Goal: Task Accomplishment & Management: Use online tool/utility

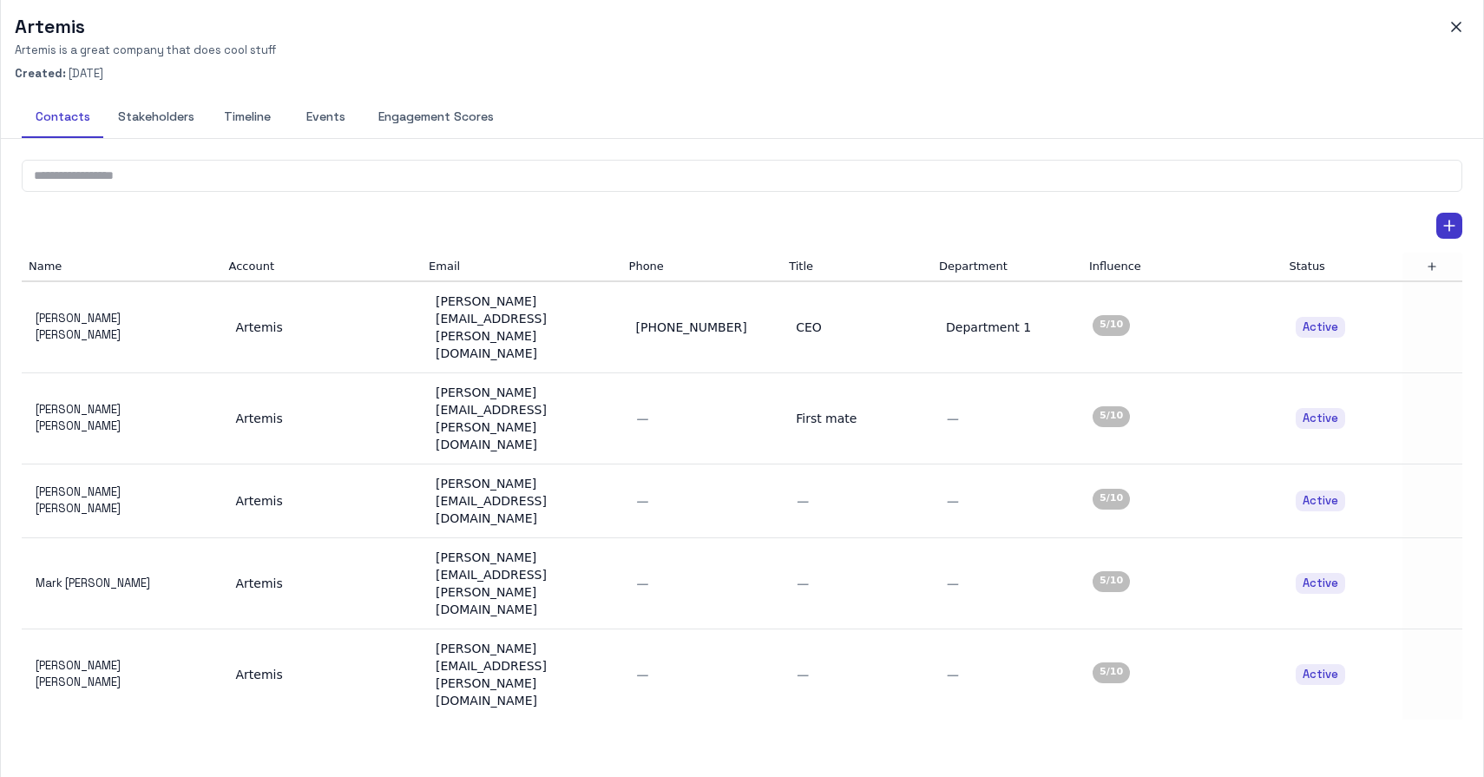
click at [242, 114] on button "Timeline" at bounding box center [247, 117] width 78 height 42
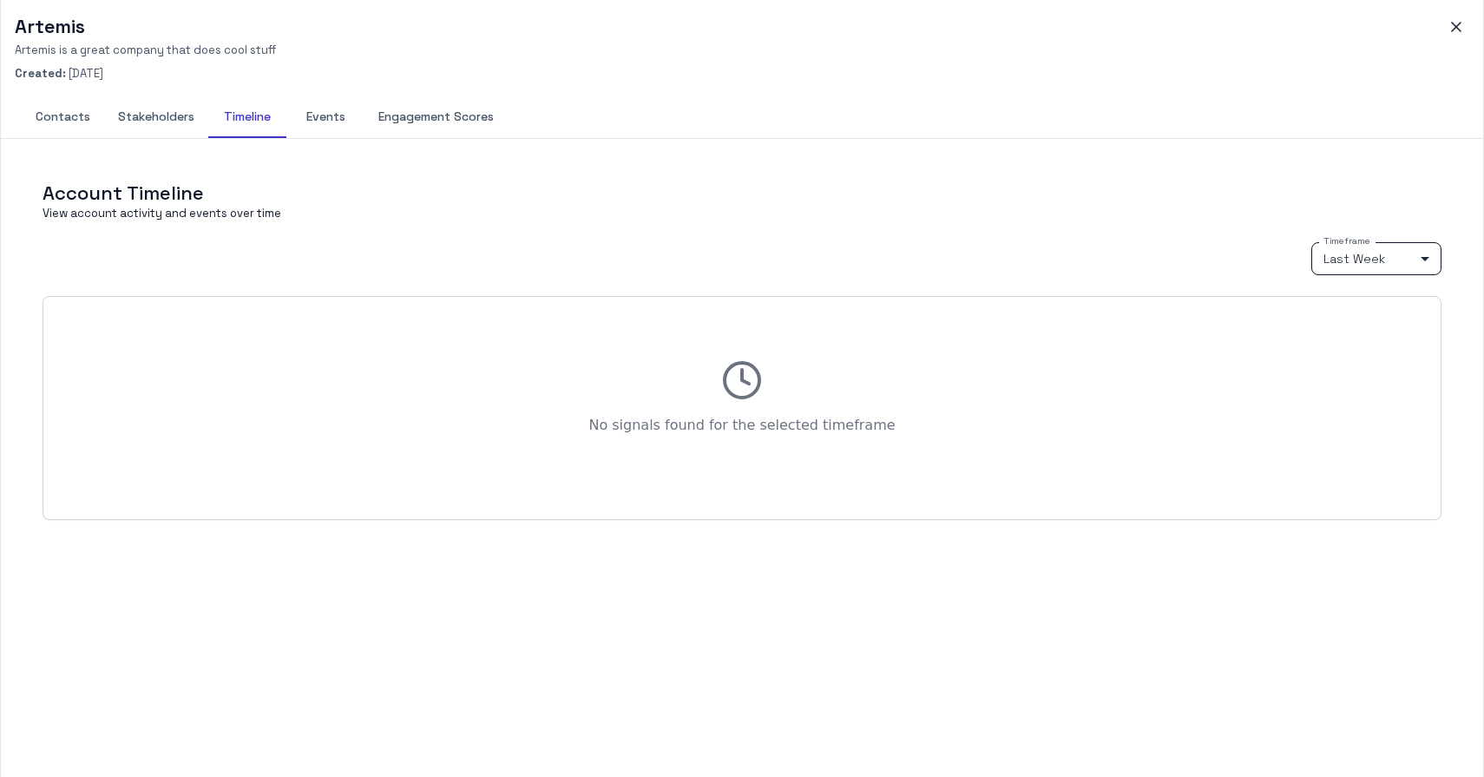
click at [1358, 253] on body "M My Mii Home Dashboards Accounts Accounts Contacts Activity Graph Your Organiz…" at bounding box center [742, 388] width 1484 height 777
click at [1362, 344] on li "Last Month" at bounding box center [1376, 347] width 130 height 26
click at [1362, 269] on body "M My Mii Home Dashboards Accounts Accounts Contacts Activity Graph Your Organiz…" at bounding box center [742, 388] width 1484 height 777
click at [1360, 376] on li "Last Year" at bounding box center [1376, 373] width 130 height 26
type input "****"
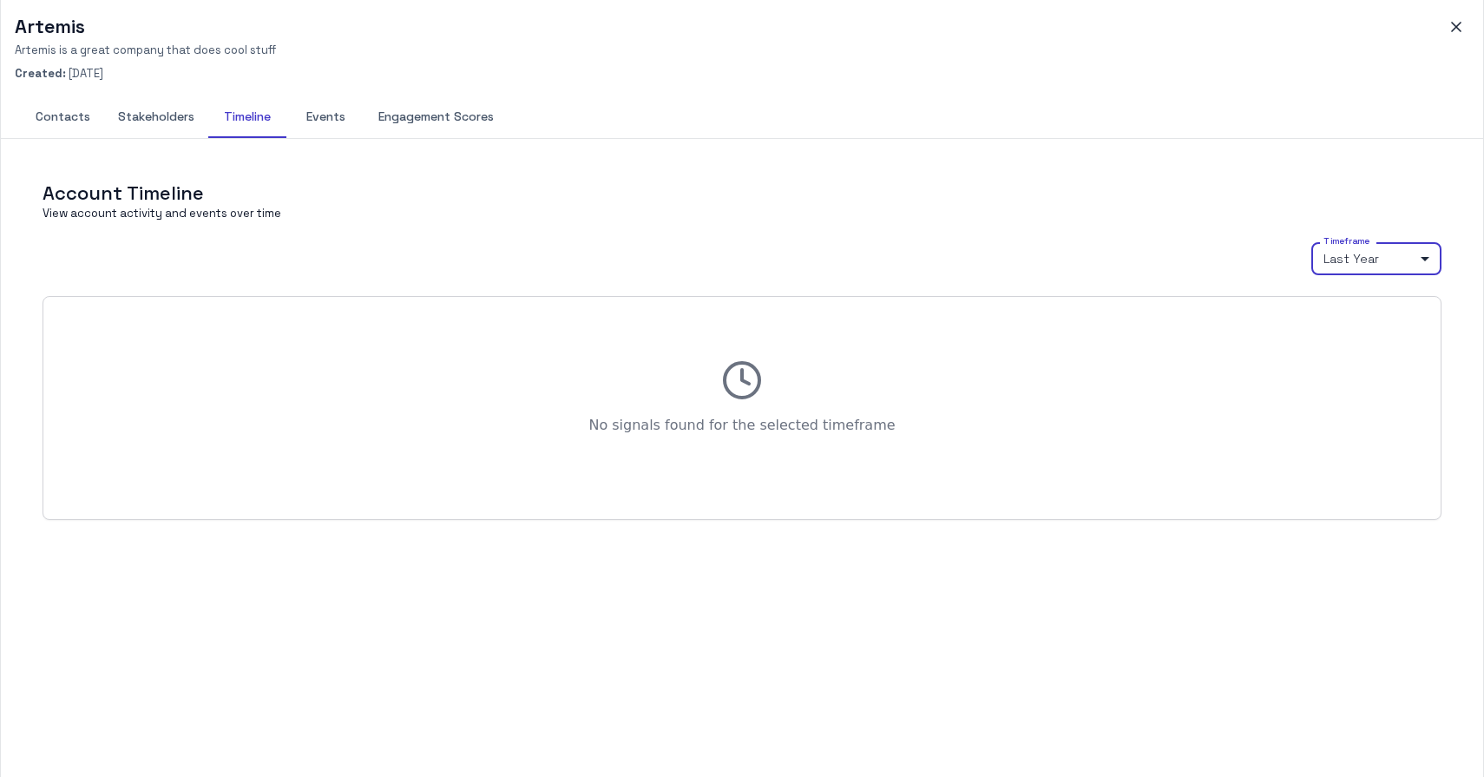
click at [316, 117] on button "Events" at bounding box center [325, 117] width 78 height 42
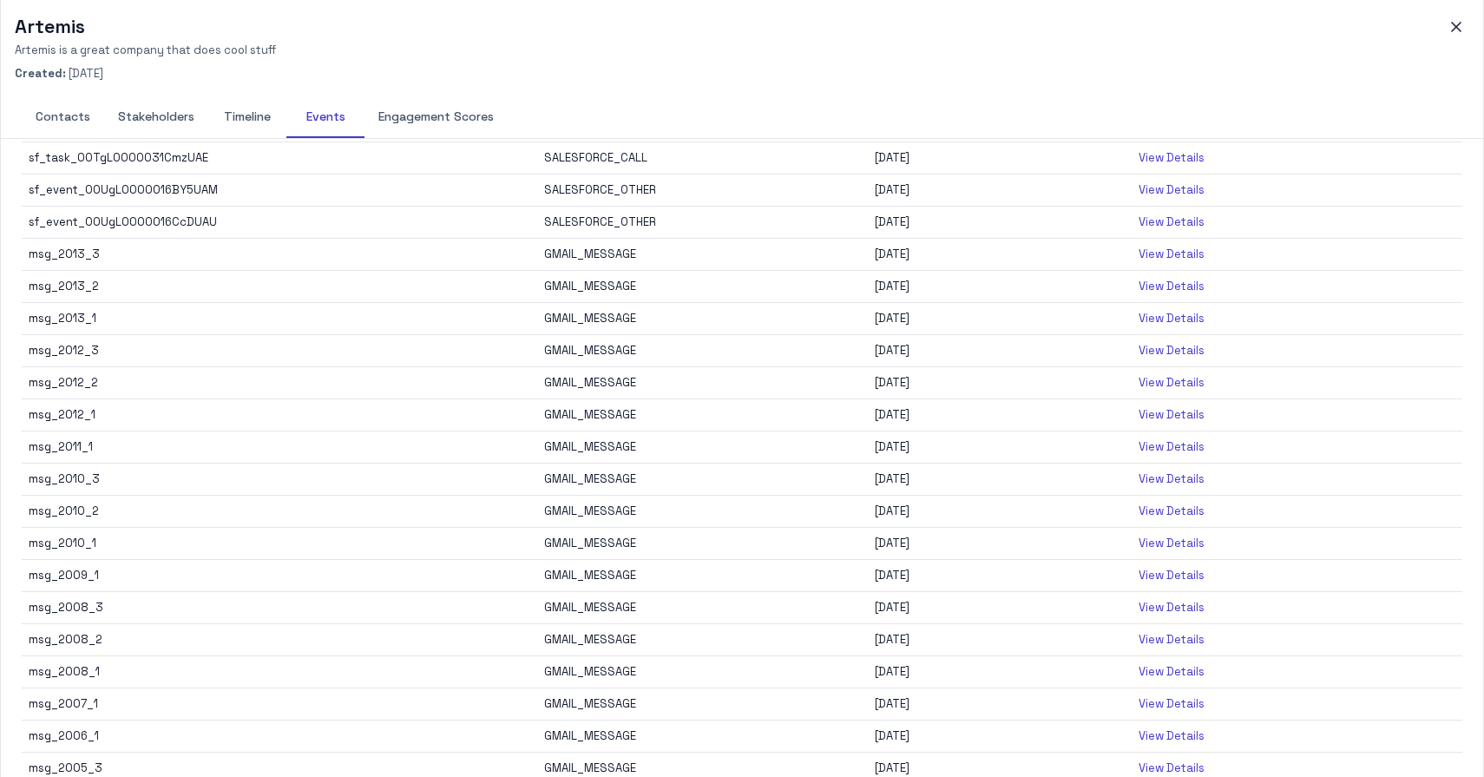
scroll to position [279, 0]
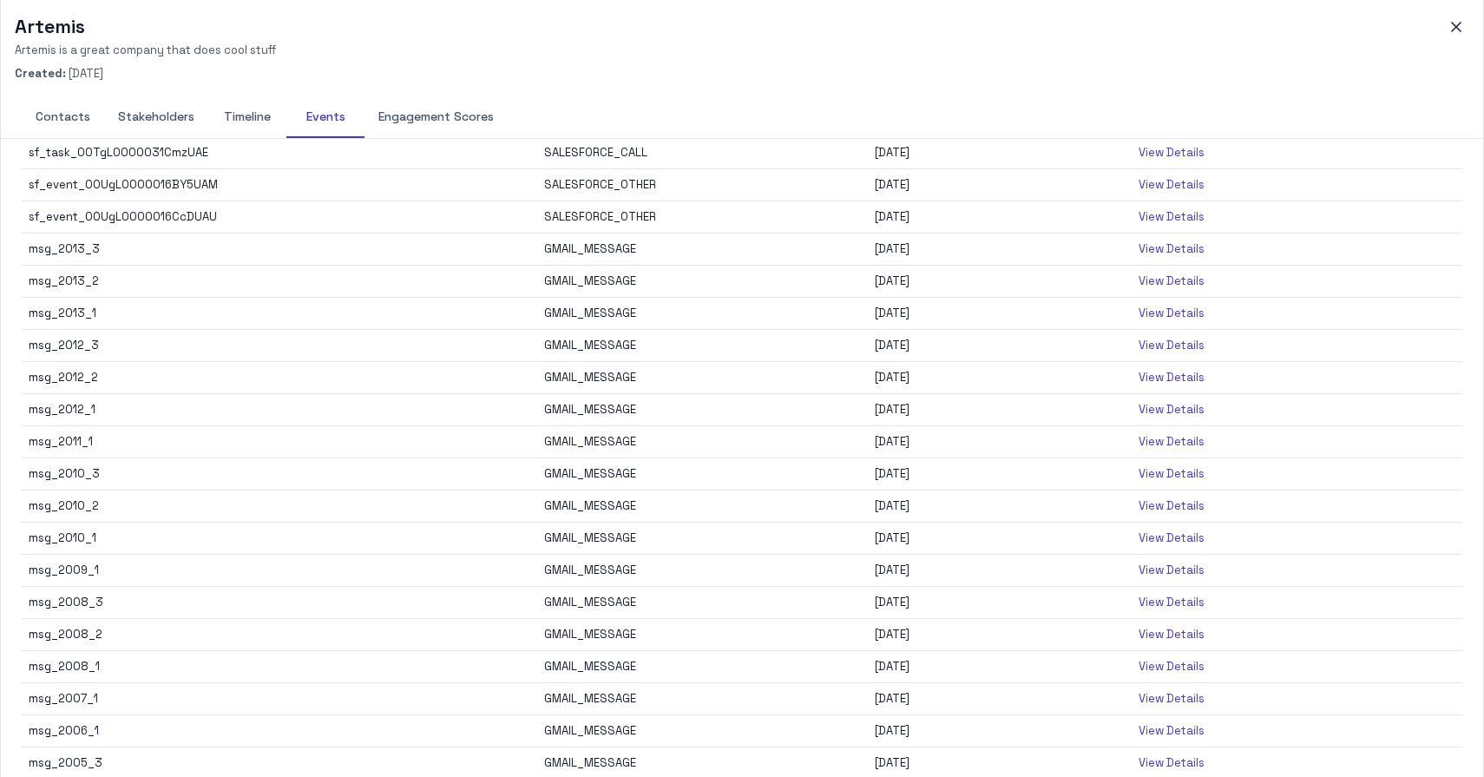
click at [1172, 281] on p "View Details" at bounding box center [1172, 281] width 66 height 16
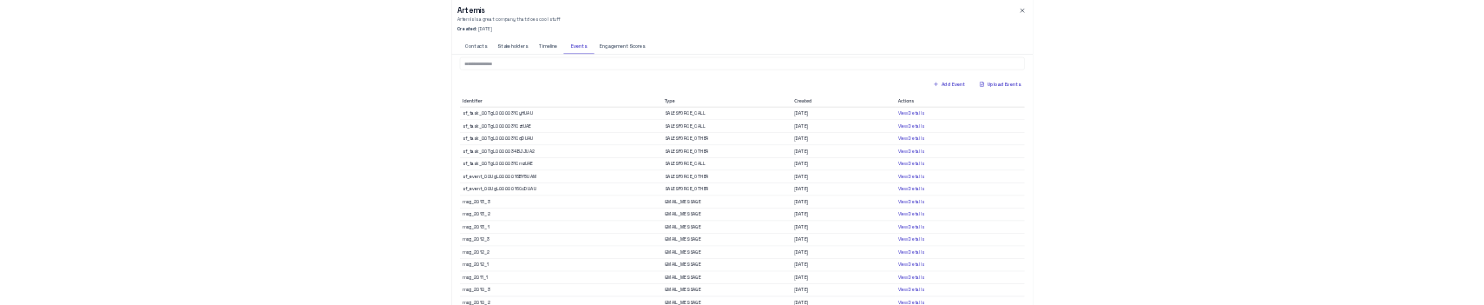
scroll to position [0, 0]
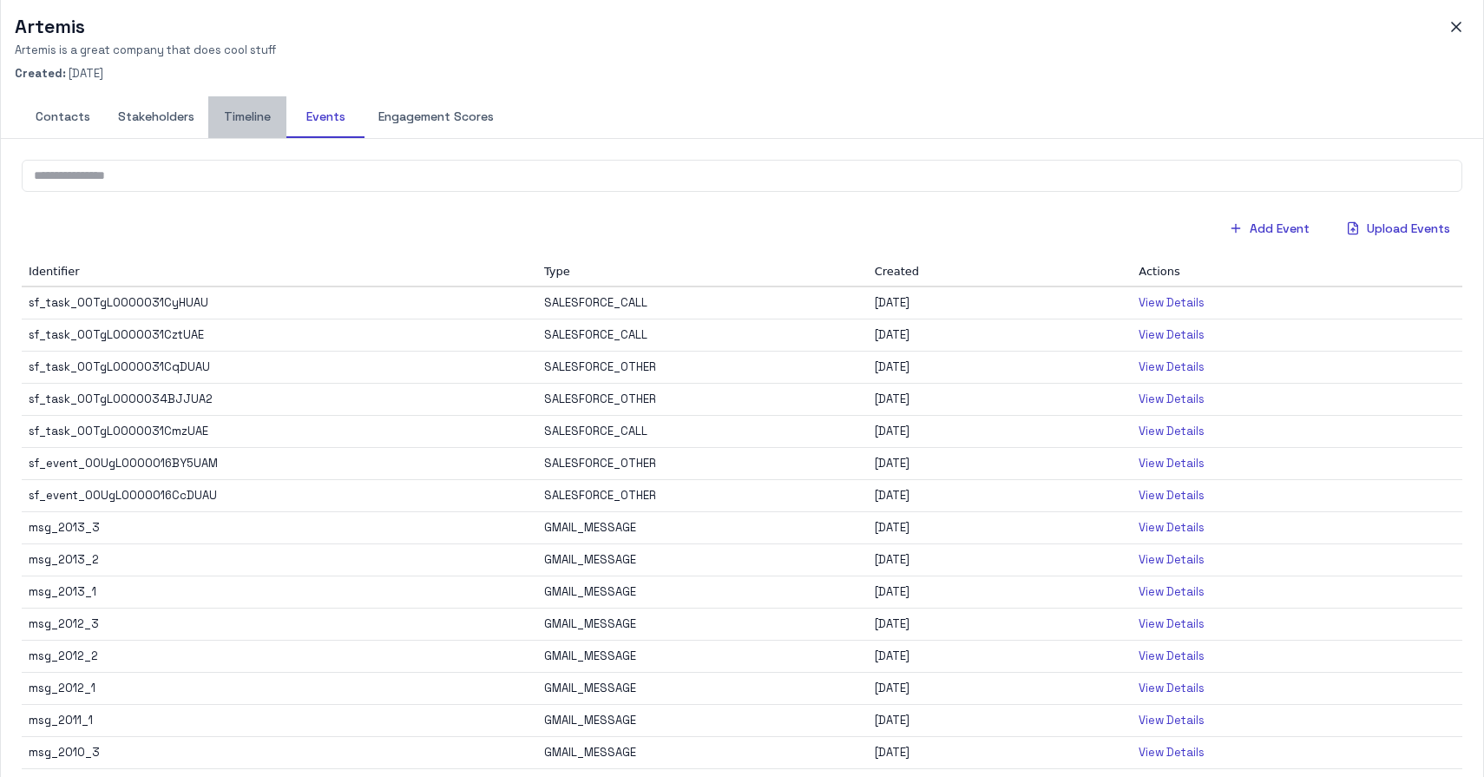
click at [251, 115] on button "Timeline" at bounding box center [247, 117] width 78 height 42
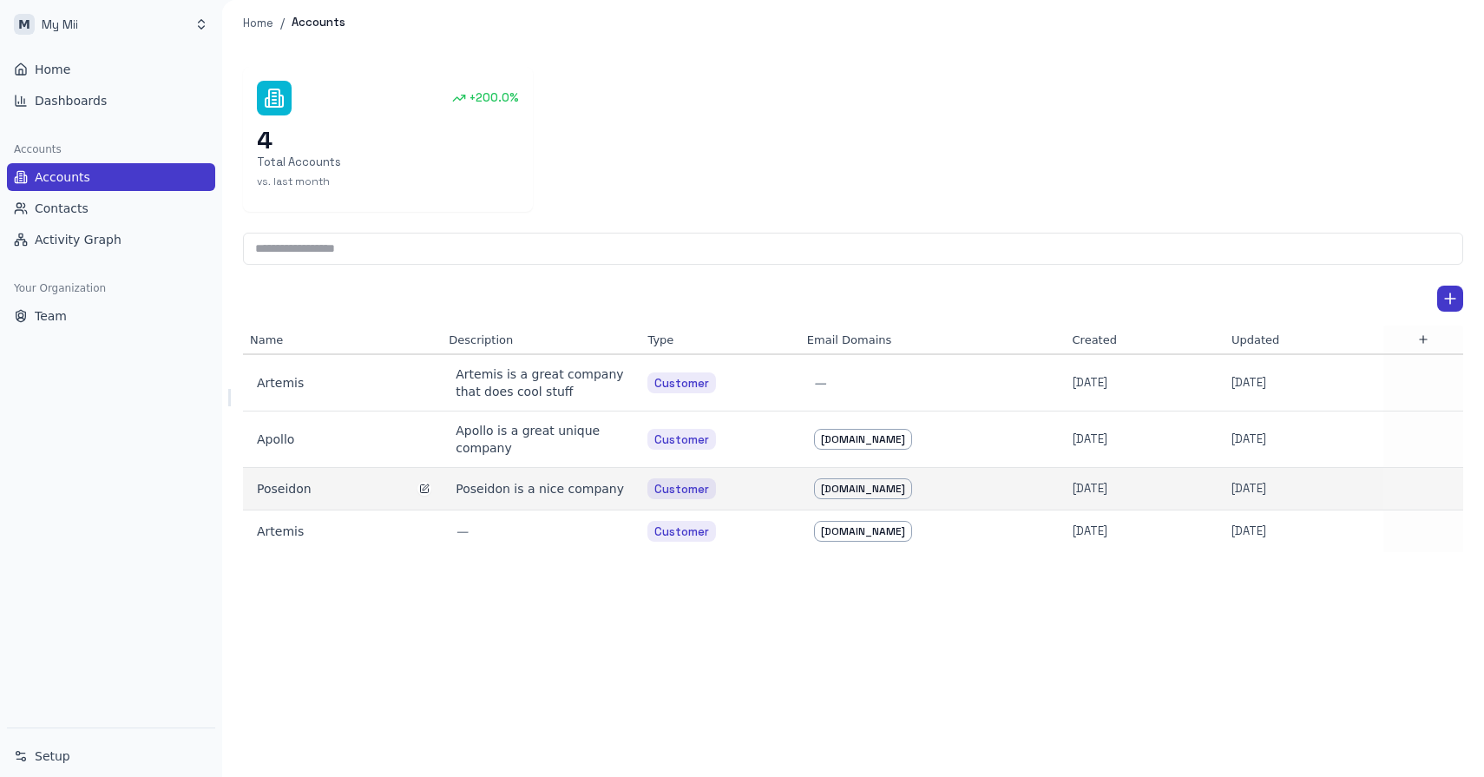
click at [292, 489] on div "Poseidon" at bounding box center [342, 488] width 171 height 17
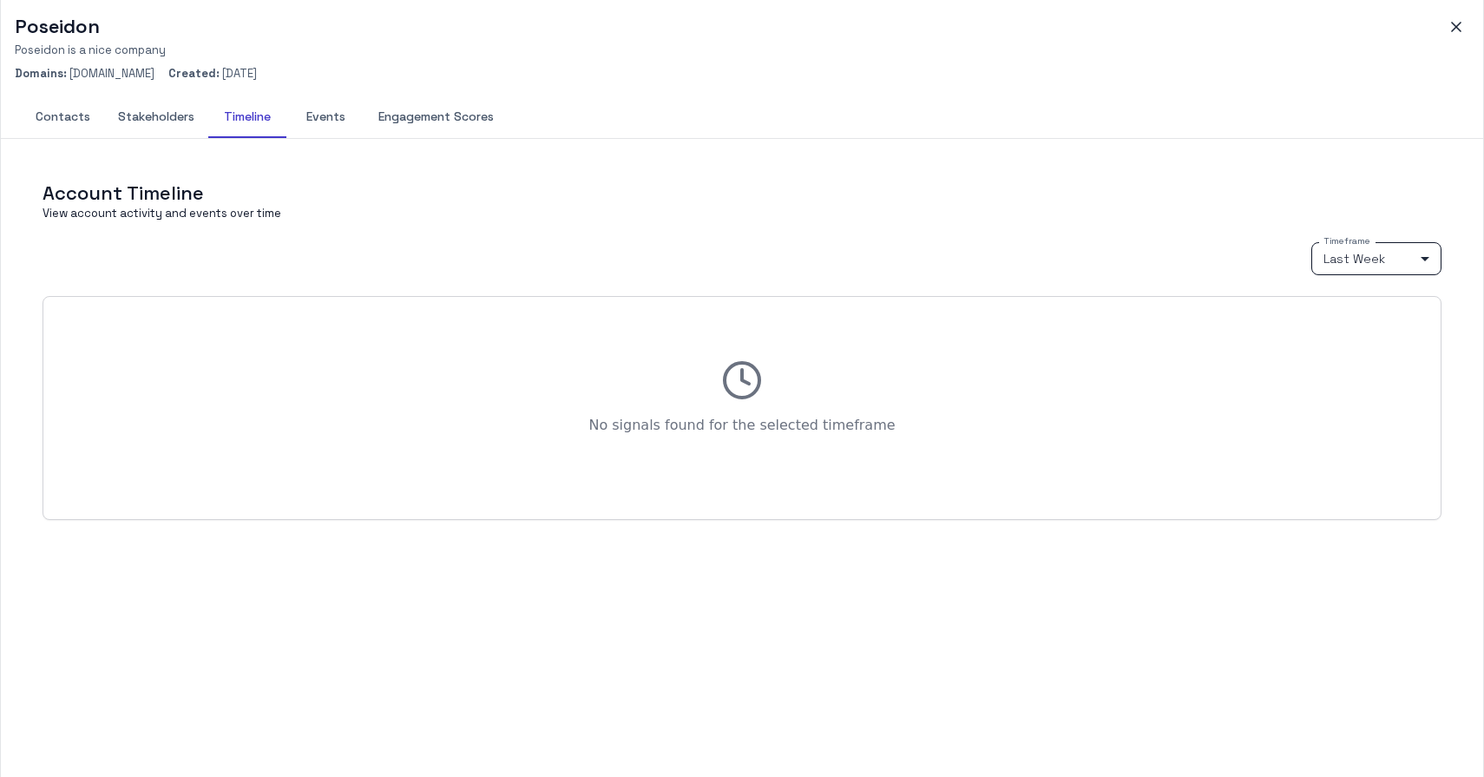
click at [1355, 256] on body "M My Mii Home Dashboards Accounts Accounts Contacts Activity Graph Your Organiz…" at bounding box center [742, 388] width 1484 height 777
click at [1355, 351] on li "Last Month" at bounding box center [1376, 347] width 130 height 26
click at [1365, 264] on body "M My Mii Home Dashboards Accounts Accounts Contacts Activity Graph Your Organiz…" at bounding box center [742, 388] width 1484 height 777
click at [1355, 378] on li "Last Year" at bounding box center [1376, 373] width 130 height 26
type input "****"
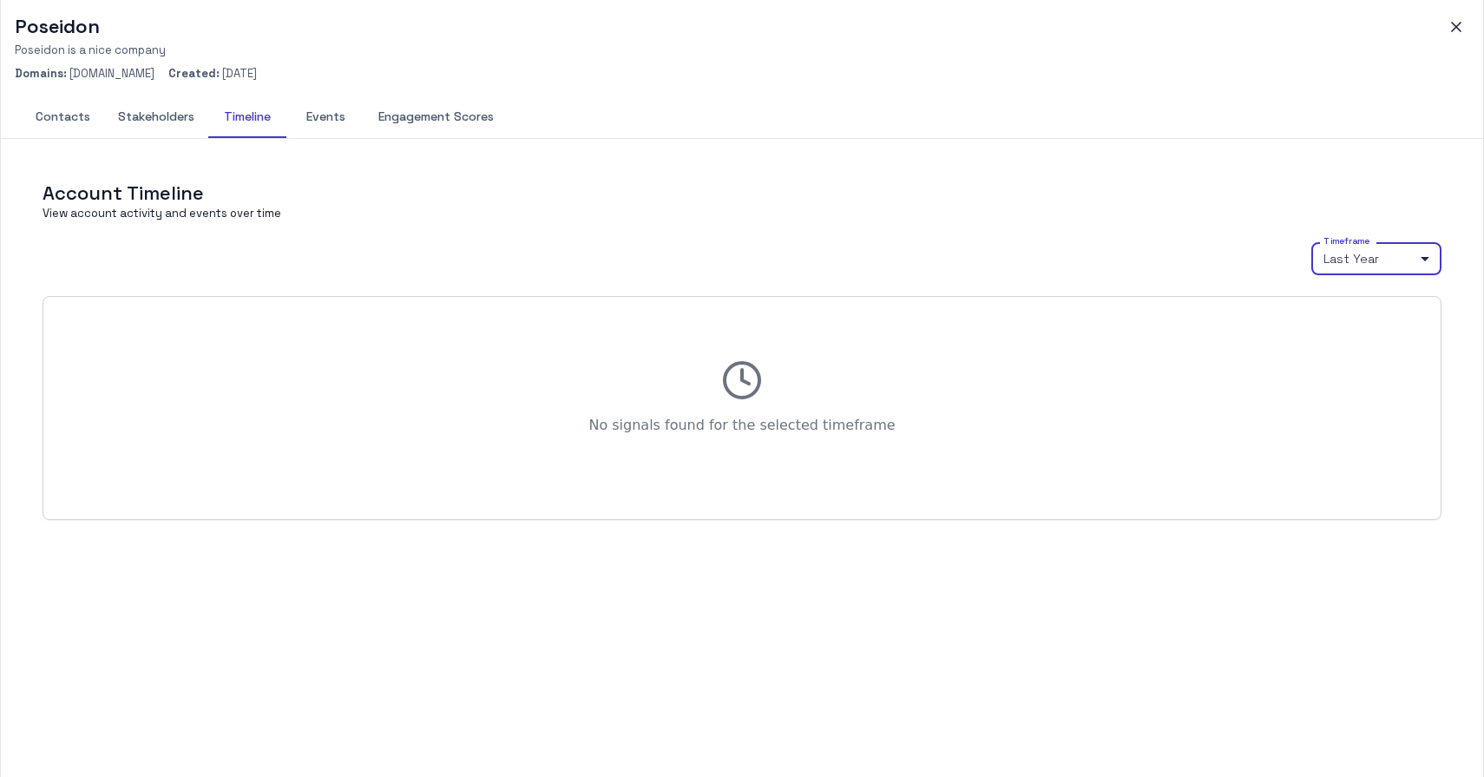
click at [324, 115] on button "Events" at bounding box center [325, 117] width 78 height 42
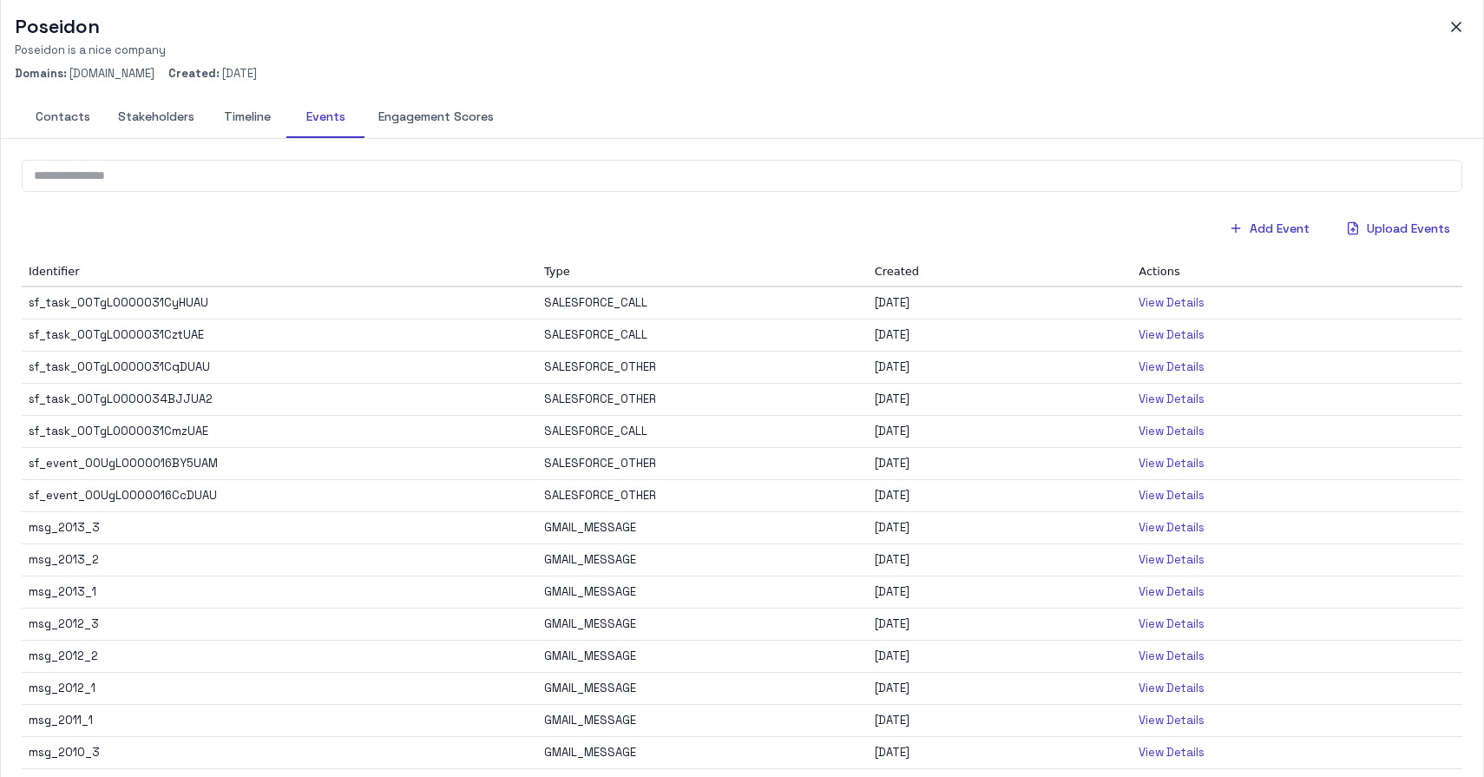
click at [250, 107] on button "Timeline" at bounding box center [247, 117] width 78 height 42
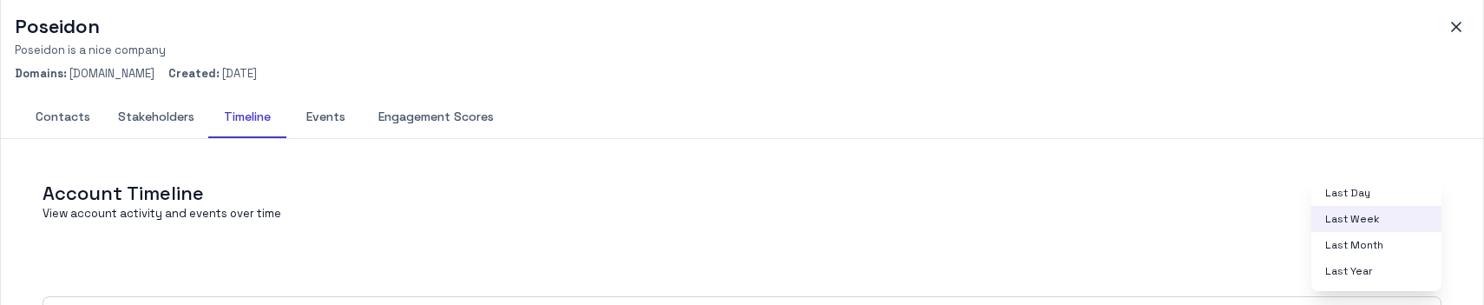
click at [1373, 257] on body "M My Mii Home Dashboards Accounts Accounts Contacts Activity Graph Your Organiz…" at bounding box center [742, 152] width 1484 height 305
click at [1371, 266] on li "Last Year" at bounding box center [1376, 271] width 130 height 26
type input "****"
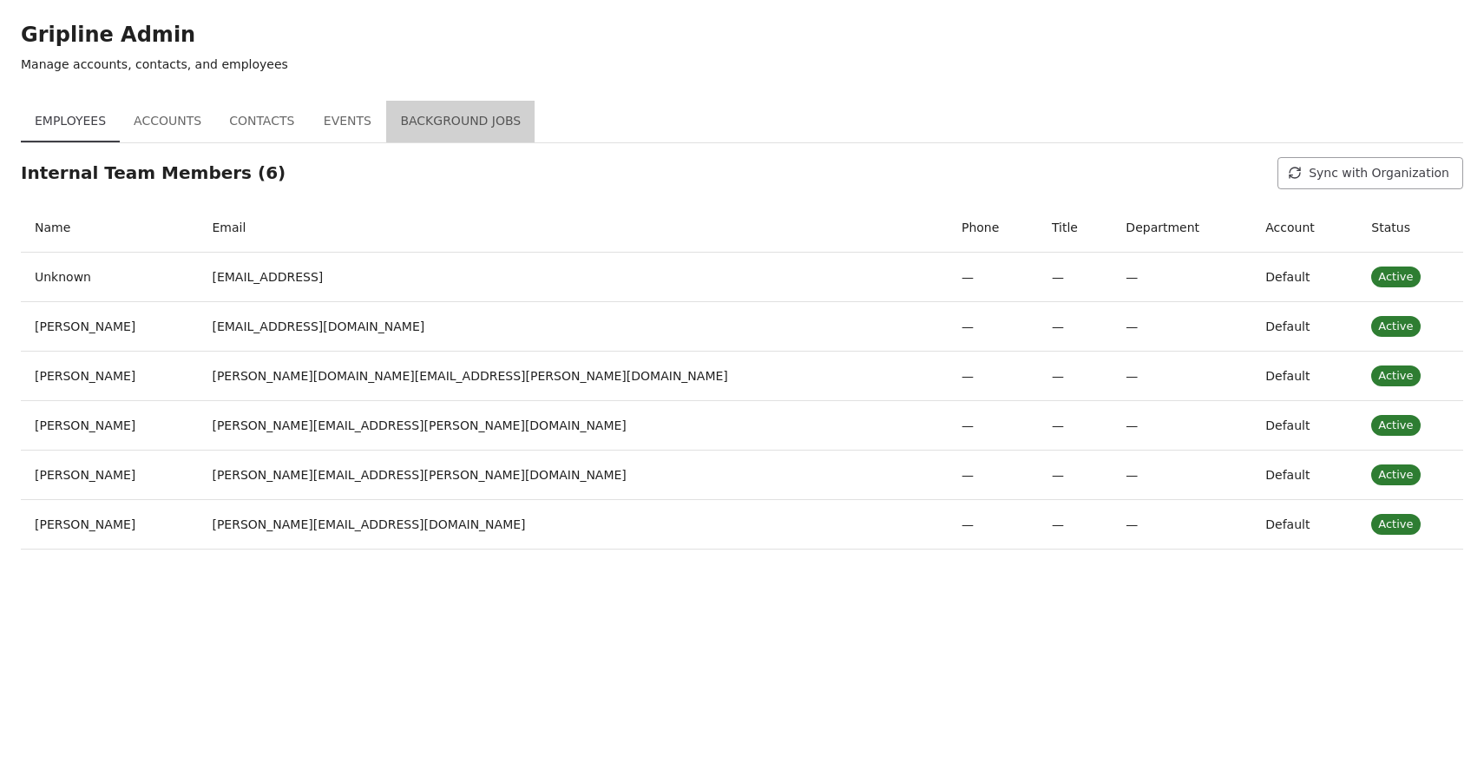
click at [456, 116] on button "Background Jobs" at bounding box center [460, 122] width 148 height 42
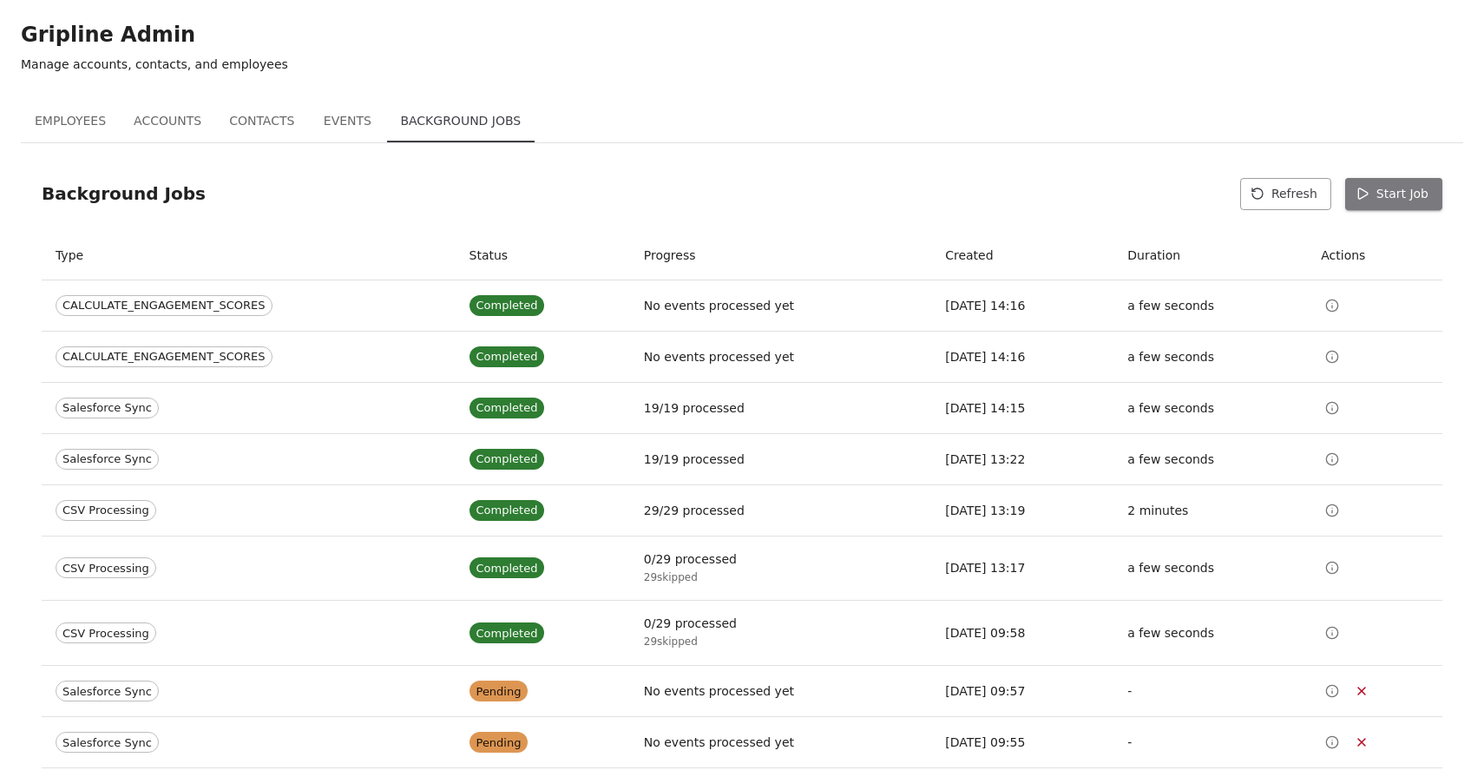
click at [1408, 192] on button "Start Job" at bounding box center [1393, 194] width 97 height 32
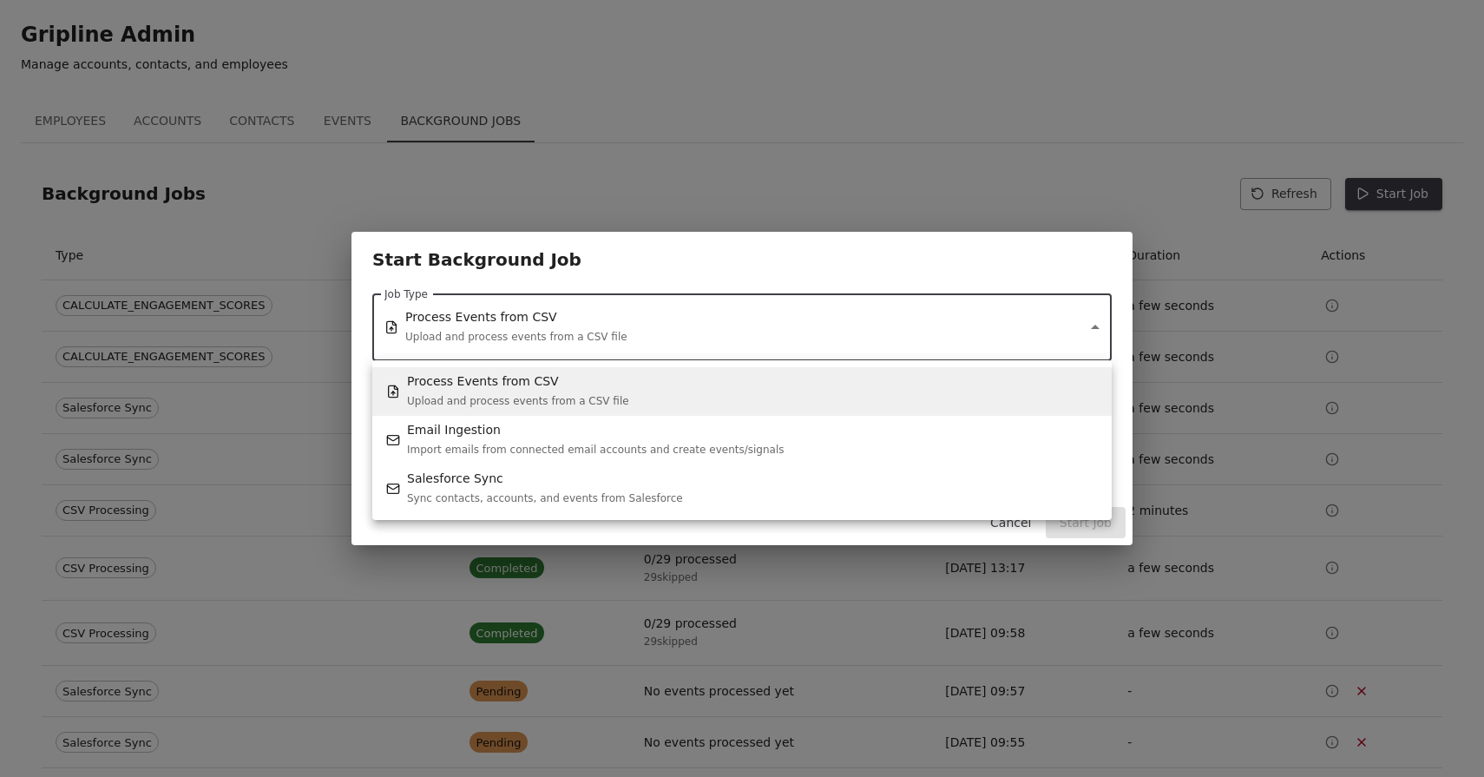
click at [493, 395] on span "Upload and process events from a CSV file" at bounding box center [518, 401] width 222 height 12
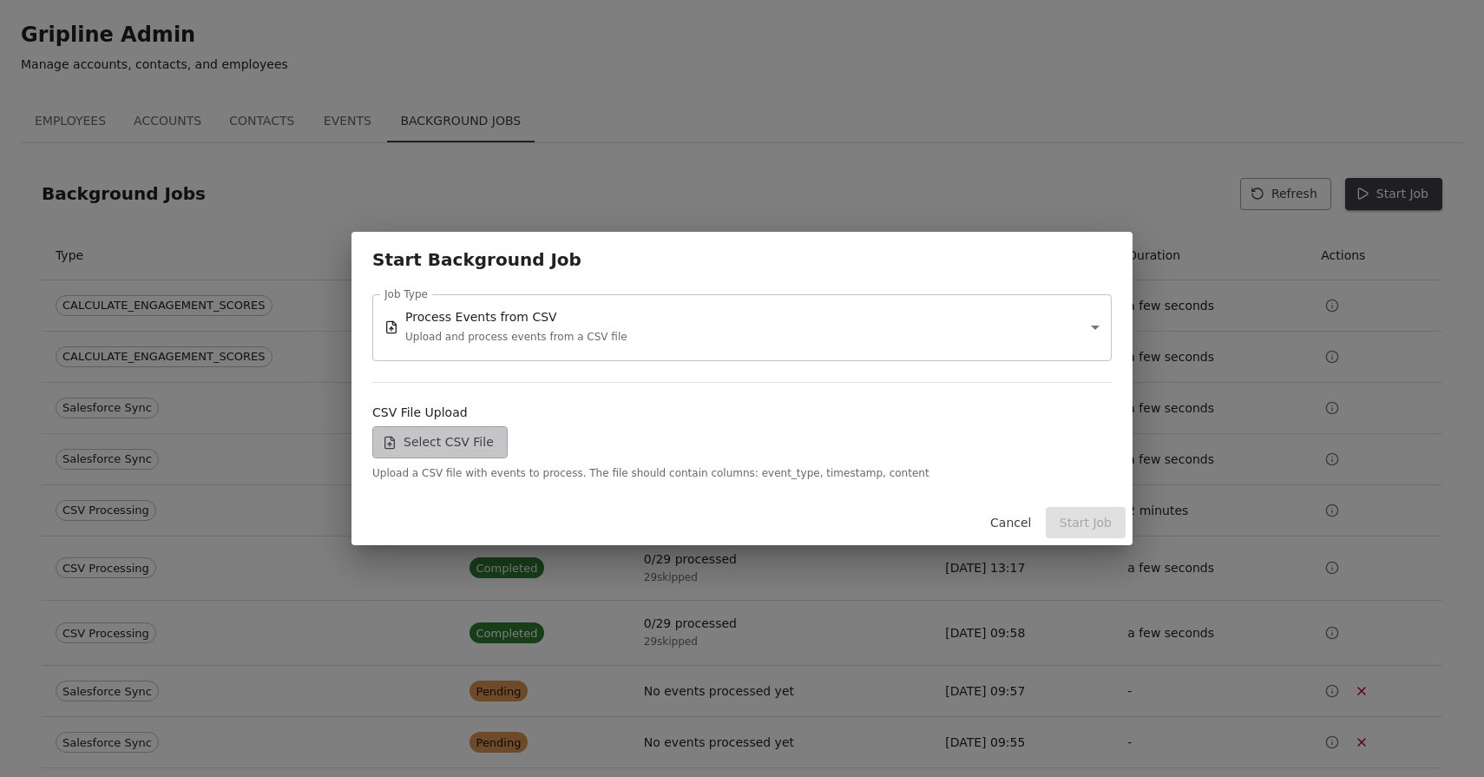
click at [464, 428] on label "Select CSV File" at bounding box center [439, 442] width 135 height 32
click at [0, 0] on input "Select CSV File" at bounding box center [0, 0] width 0 height 0
click at [1089, 515] on button "Start Job" at bounding box center [1086, 523] width 80 height 32
